Goal: Task Accomplishment & Management: Use online tool/utility

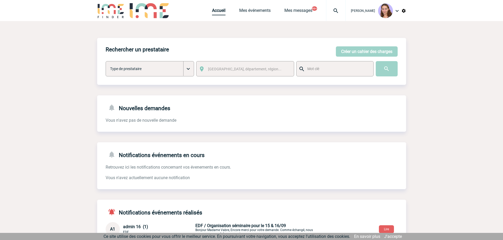
click at [214, 13] on link "Accueil" at bounding box center [218, 11] width 13 height 7
click at [222, 8] on link "Accueil" at bounding box center [218, 11] width 13 height 7
click at [219, 10] on link "Accueil" at bounding box center [218, 11] width 13 height 7
click at [220, 9] on link "Accueil" at bounding box center [218, 11] width 13 height 7
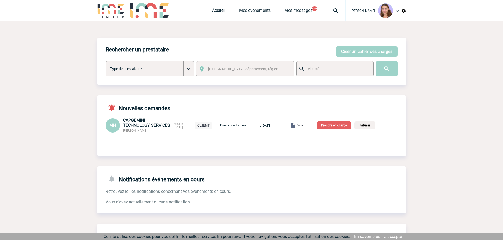
click at [304, 125] on link "Voir" at bounding box center [290, 125] width 27 height 5
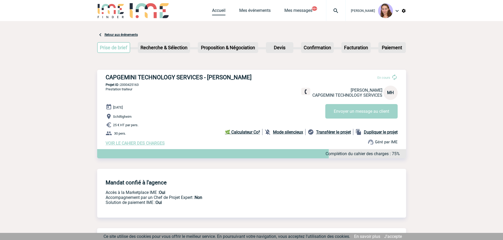
click at [217, 13] on link "Accueil" at bounding box center [218, 11] width 13 height 7
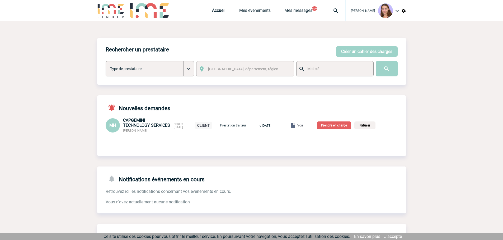
click at [339, 130] on div "MH CAPGEMINI TECHNOLOGY SERVICES [PERSON_NAME] reçu le [DATE] CLIENT Prestation…" at bounding box center [251, 125] width 309 height 15
click at [334, 126] on p "Prendre en charge" at bounding box center [334, 126] width 34 height 8
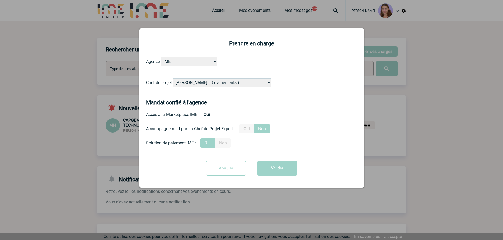
click at [184, 81] on select "[PERSON_NAME] ( 0 évènements ) [PERSON_NAME] ( 1196 évènements ) [PERSON_NAME] …" at bounding box center [222, 82] width 98 height 9
select select "121547"
click at [173, 79] on select "[PERSON_NAME] ( 0 évènements ) [PERSON_NAME] ( 1196 évènements ) [PERSON_NAME] …" at bounding box center [222, 82] width 98 height 9
click at [270, 169] on button "Valider" at bounding box center [277, 168] width 40 height 15
